Goal: Check status: Check status

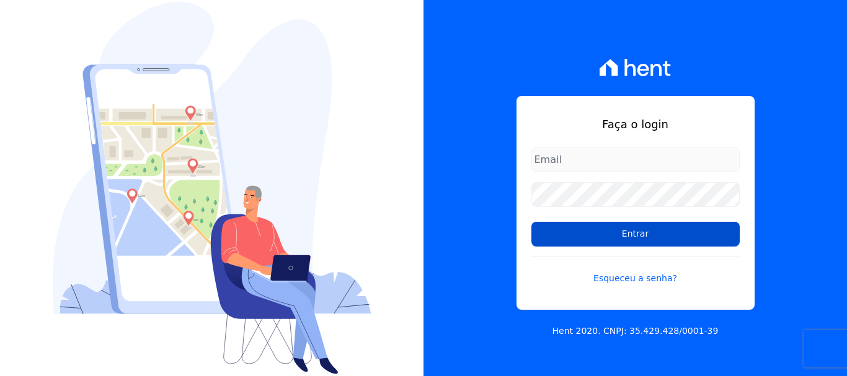
type input "documentos@fronteimoveis.com.br"
click at [616, 232] on input "Entrar" at bounding box center [635, 234] width 208 height 25
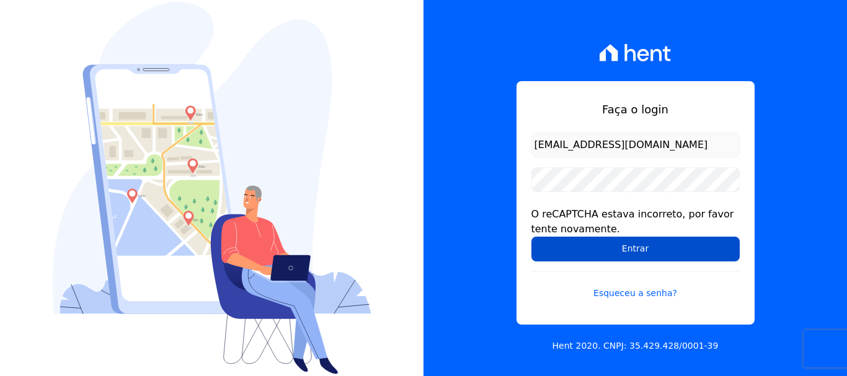
click at [633, 246] on input "Entrar" at bounding box center [635, 249] width 208 height 25
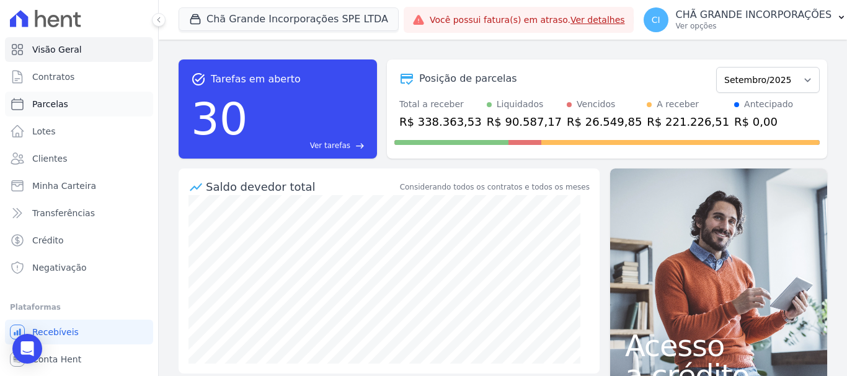
click at [66, 102] on link "Parcelas" at bounding box center [79, 104] width 148 height 25
select select
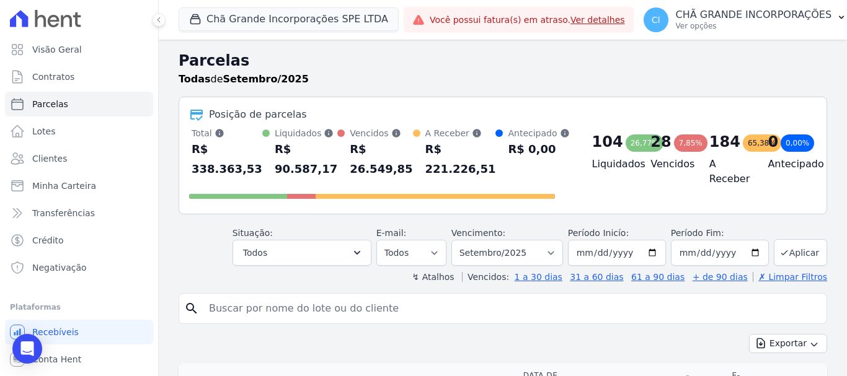
drag, startPoint x: 235, startPoint y: 309, endPoint x: 244, endPoint y: 304, distance: 9.7
click at [235, 309] on input "search" at bounding box center [511, 308] width 620 height 25
type input "[PERSON_NAME]"
select select
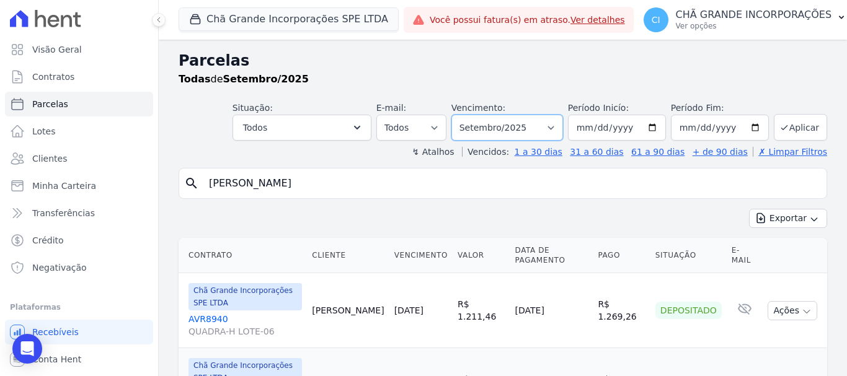
click at [555, 130] on select "Filtrar por período ──────── Todos os meses Outubro/2019 Novembro/2019 Dezembro…" at bounding box center [507, 128] width 112 height 26
select select "07/2025"
click at [459, 115] on select "Filtrar por período ──────── Todos os meses Outubro/2019 Novembro/2019 Dezembro…" at bounding box center [507, 128] width 112 height 26
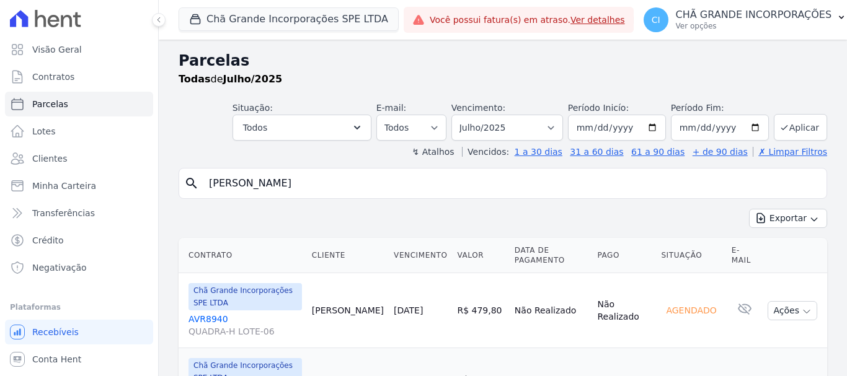
select select
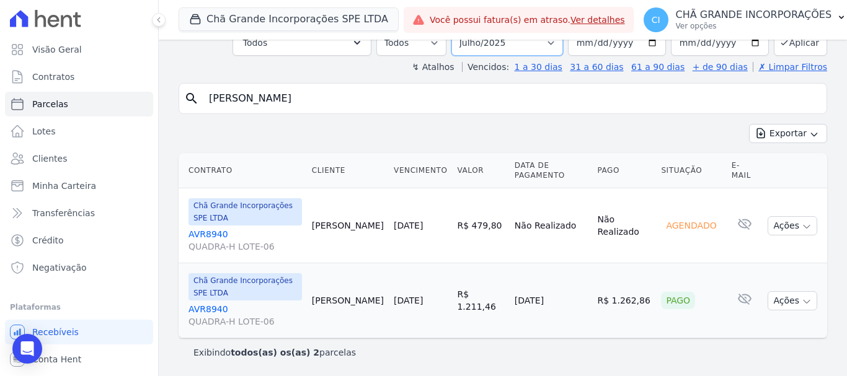
scroll to position [75, 0]
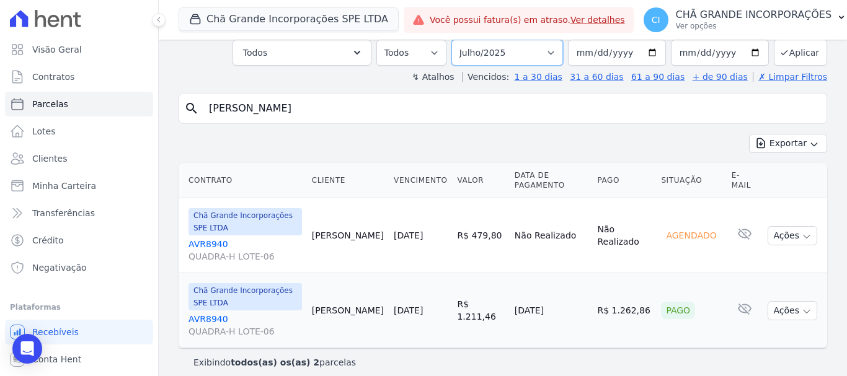
click at [550, 42] on select "Filtrar por período ──────── Todos os meses Outubro/2019 Novembro/2019 Dezembro…" at bounding box center [507, 53] width 112 height 26
select select "08/2025"
click at [459, 40] on select "Filtrar por período ──────── Todos os meses Outubro/2019 Novembro/2019 Dezembro…" at bounding box center [507, 53] width 112 height 26
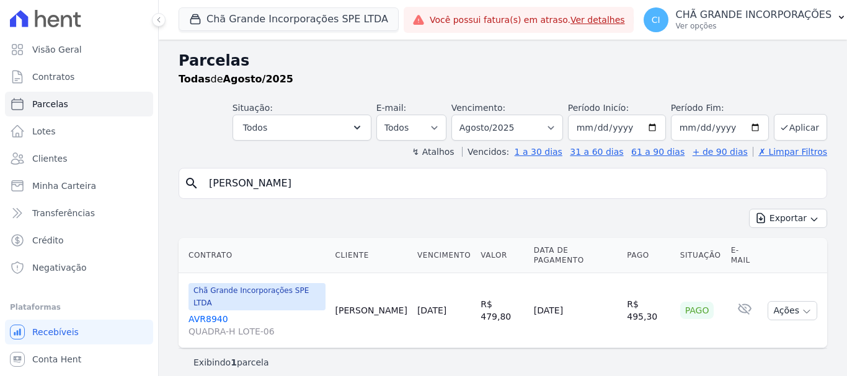
select select
click at [560, 128] on select "Filtrar por período ──────── Todos os meses Outubro/2019 Novembro/2019 Dezembro…" at bounding box center [507, 128] width 112 height 26
select select "09/2026"
click at [469, 115] on select "Filtrar por período ──────── Todos os meses Outubro/2019 Novembro/2019 Dezembro…" at bounding box center [507, 128] width 112 height 26
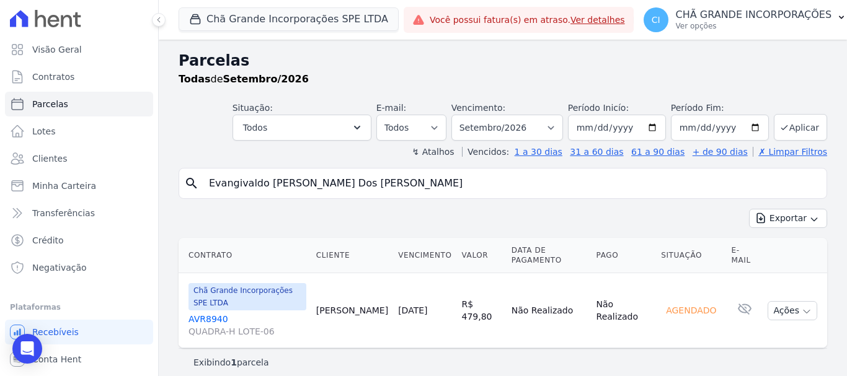
select select
